Goal: Find specific page/section: Find specific page/section

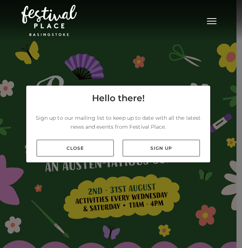
click at [211, 21] on span "Toggle navigation" at bounding box center [212, 21] width 10 height 1
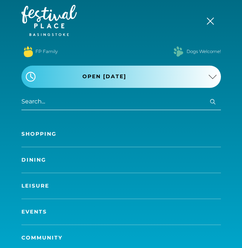
click at [46, 134] on link "Shopping" at bounding box center [121, 134] width 200 height 26
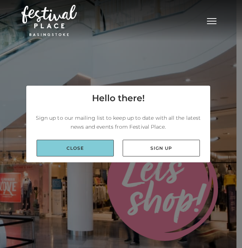
click at [90, 146] on link "Close" at bounding box center [75, 147] width 77 height 17
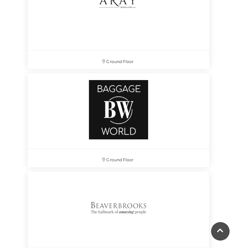
scroll to position [1486, 0]
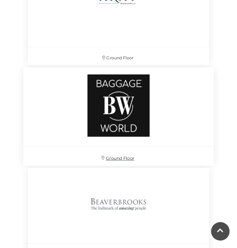
click at [137, 107] on img at bounding box center [118, 105] width 81 height 82
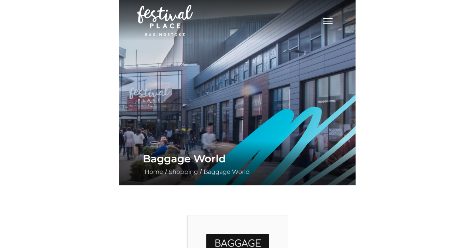
scroll to position [19, 0]
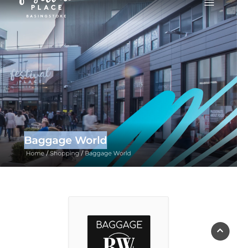
drag, startPoint x: 109, startPoint y: 141, endPoint x: 27, endPoint y: 142, distance: 82.1
click at [27, 142] on h1 "Baggage World" at bounding box center [118, 140] width 189 height 18
copy h1 "Baggage World"
